Goal: Check status: Check status

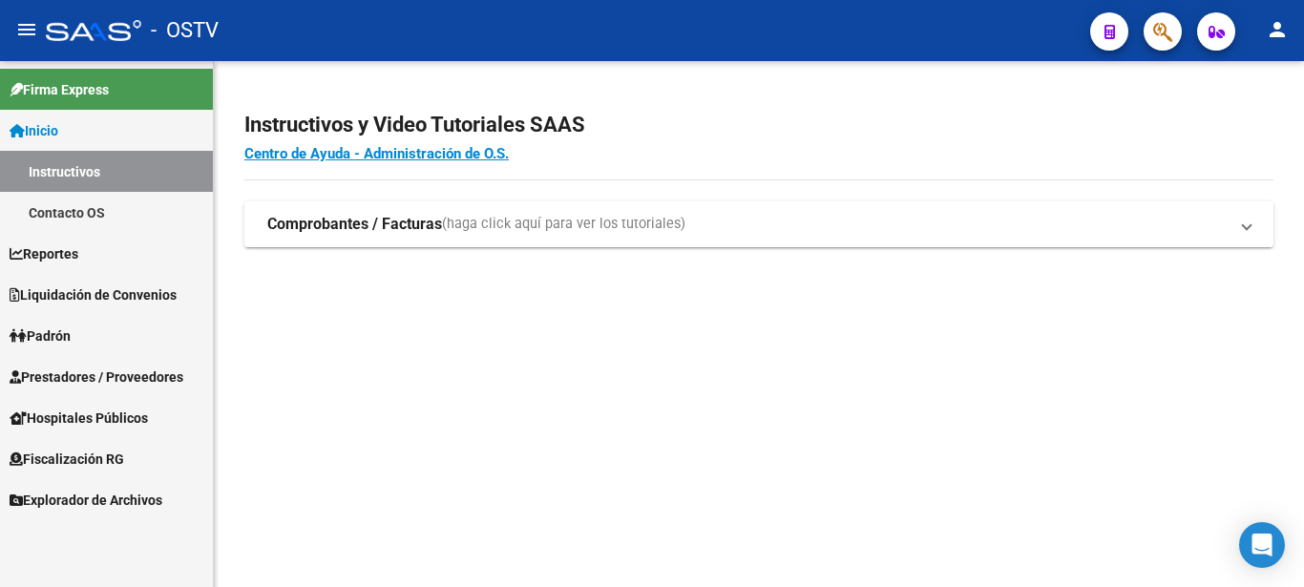
click at [306, 230] on strong "Comprobantes / Facturas" at bounding box center [354, 224] width 175 height 21
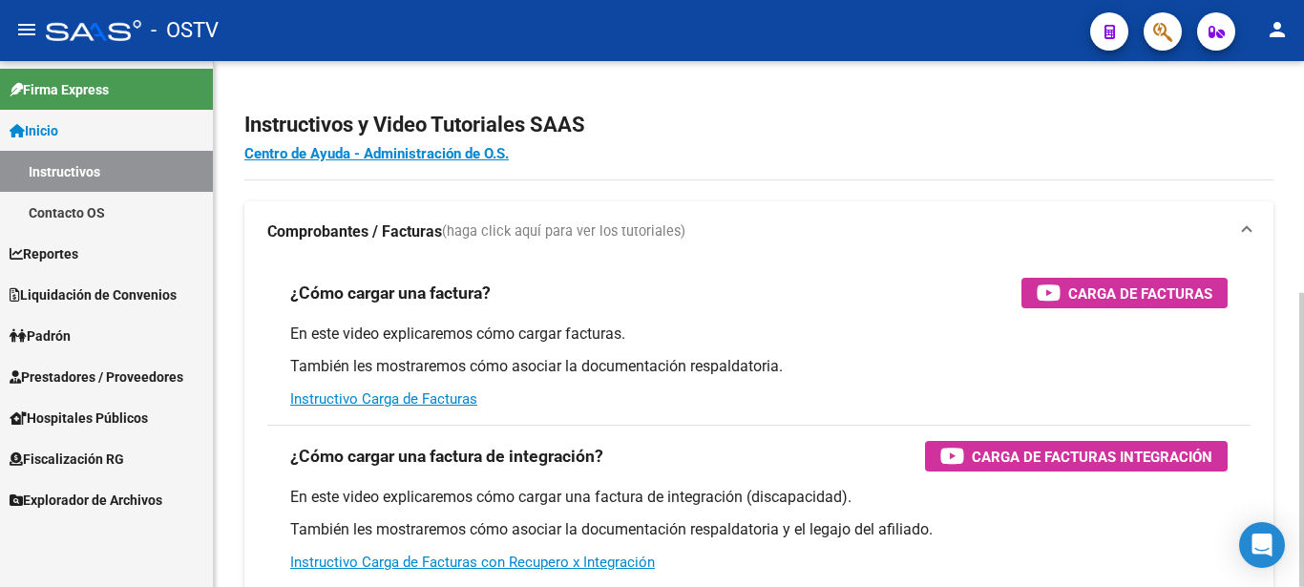
click at [306, 232] on strong "Comprobantes / Facturas" at bounding box center [354, 231] width 175 height 21
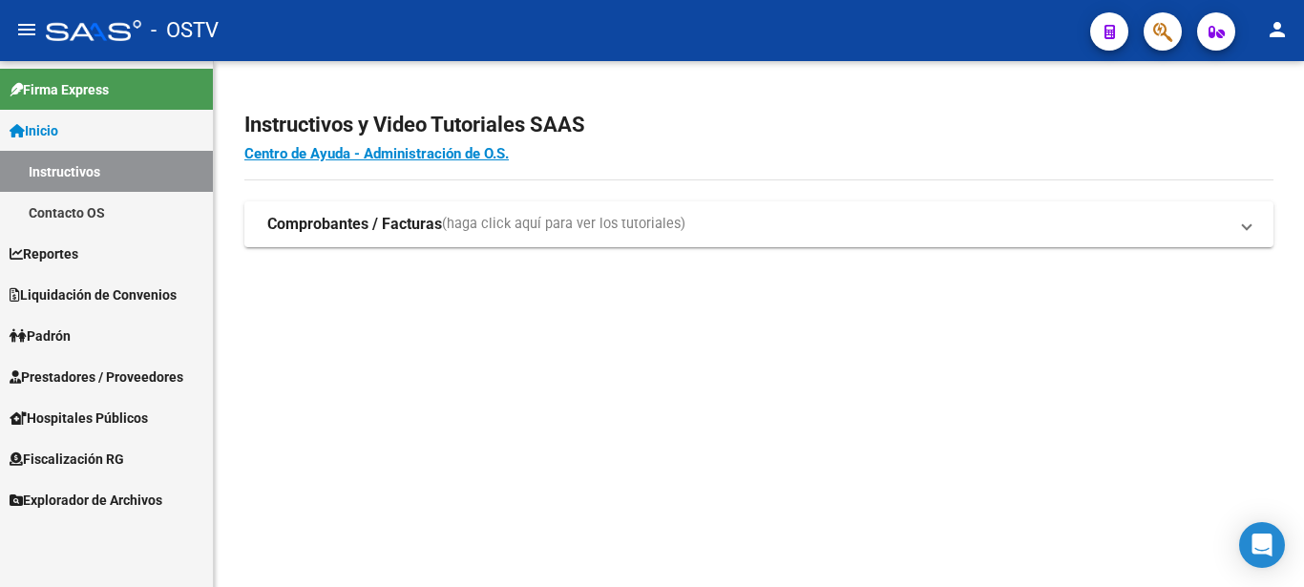
click at [61, 285] on span "Liquidación de Convenios" at bounding box center [93, 295] width 167 height 21
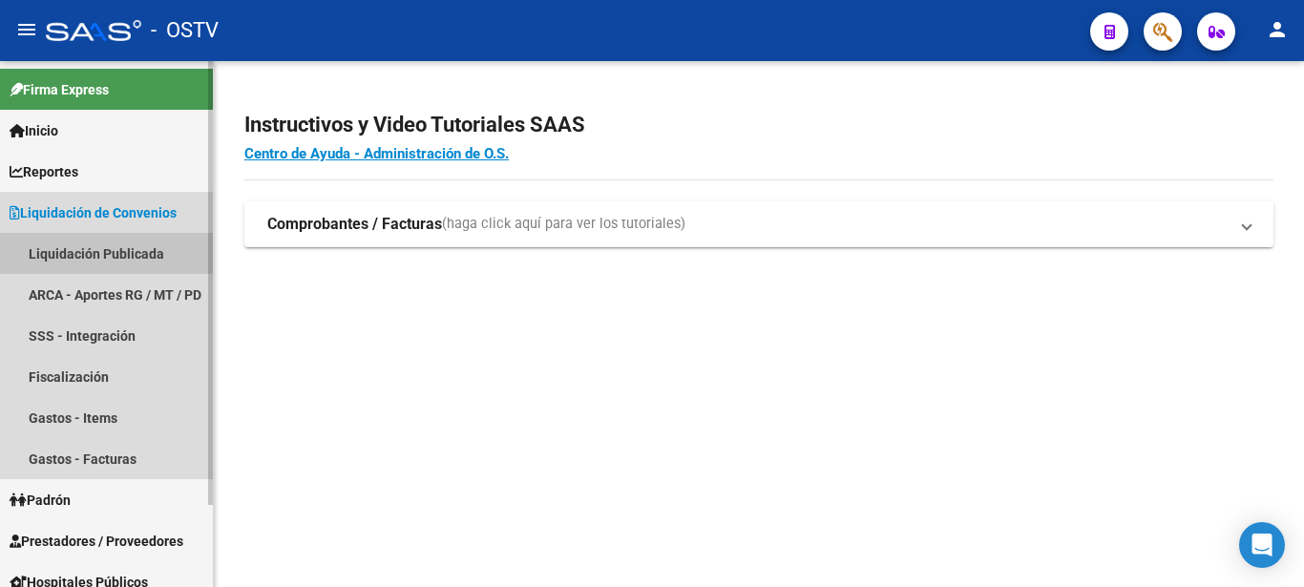
click at [70, 248] on link "Liquidación Publicada" at bounding box center [106, 253] width 213 height 41
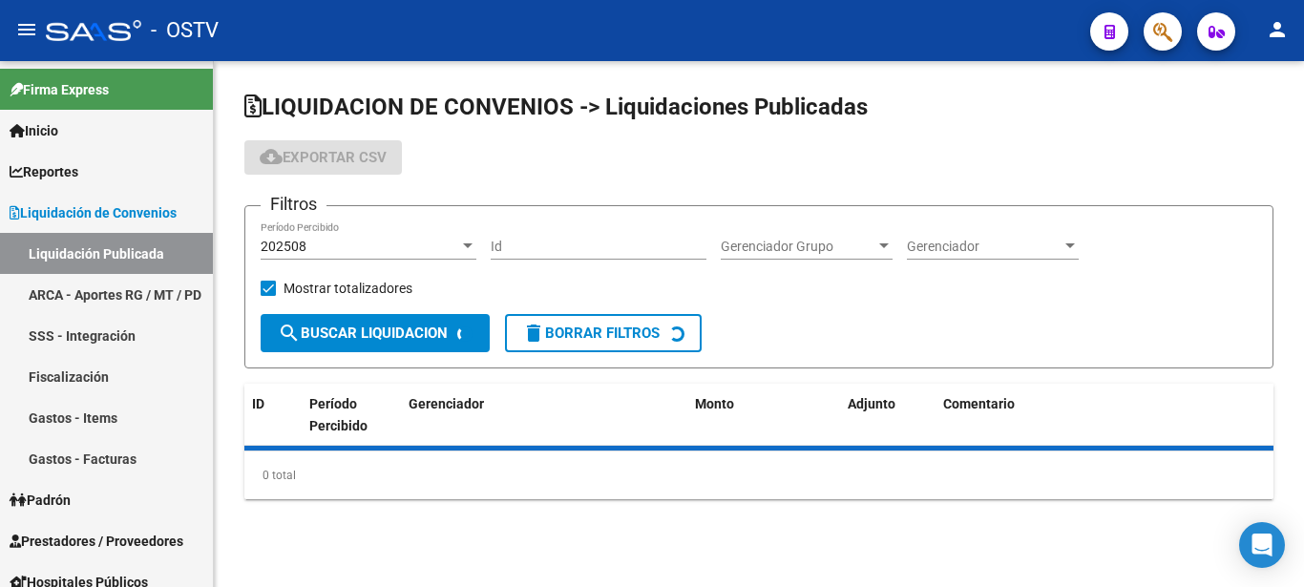
checkbox input "true"
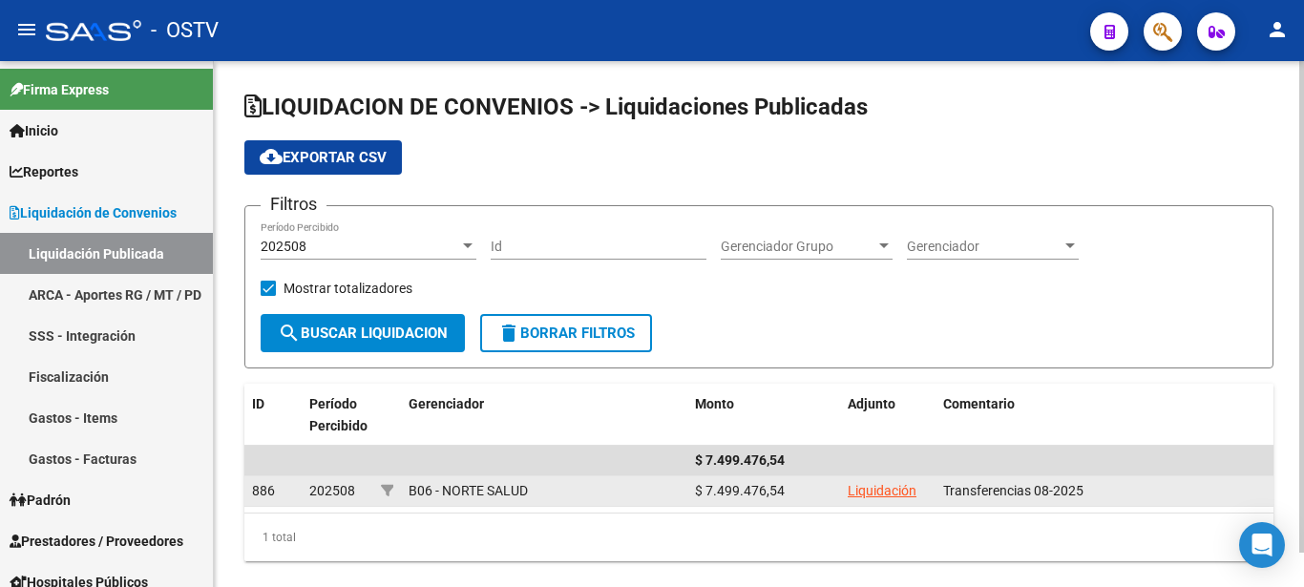
click at [895, 490] on link "Liquidación" at bounding box center [882, 490] width 69 height 15
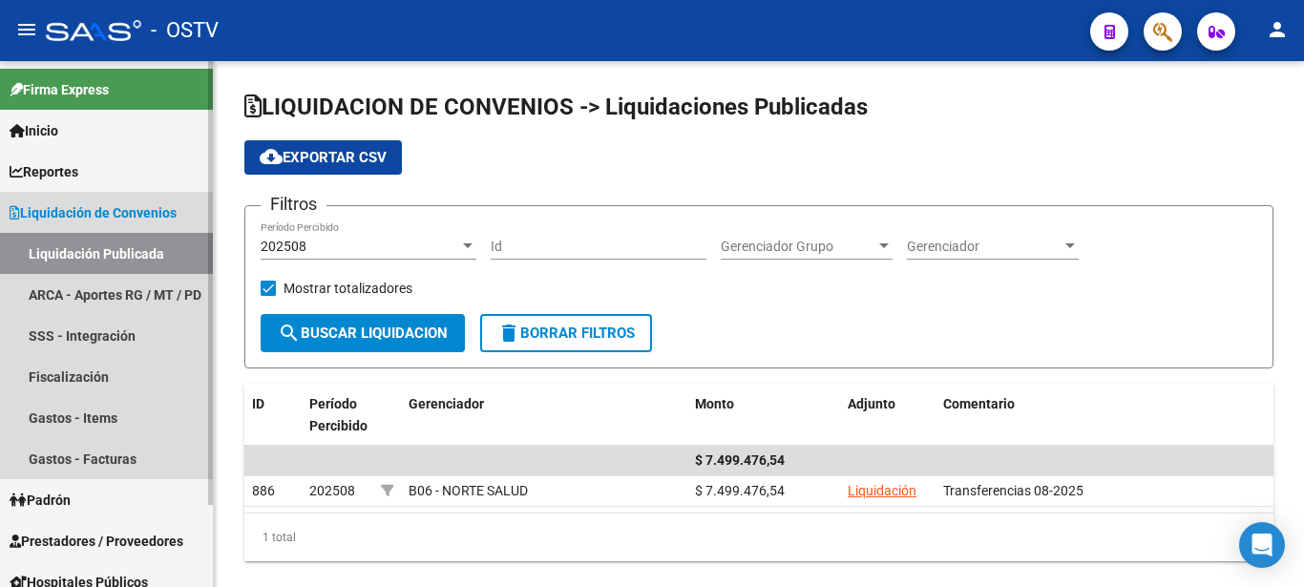
click at [107, 247] on link "Liquidación Publicada" at bounding box center [106, 253] width 213 height 41
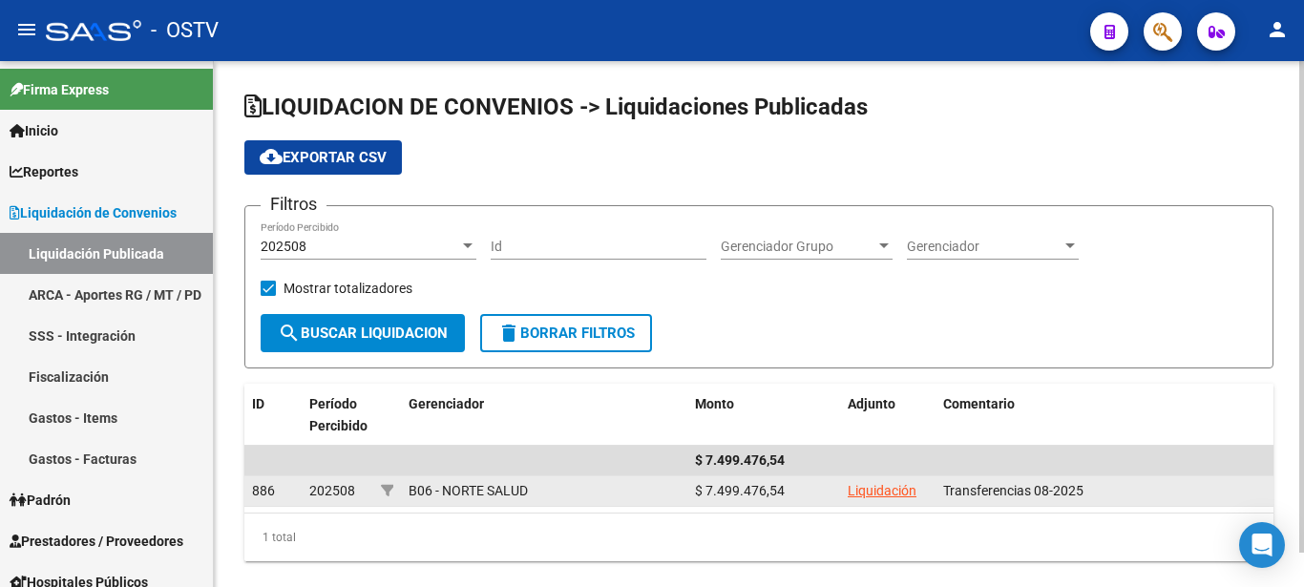
click at [875, 496] on link "Liquidación" at bounding box center [882, 490] width 69 height 15
